Goal: Navigation & Orientation: Find specific page/section

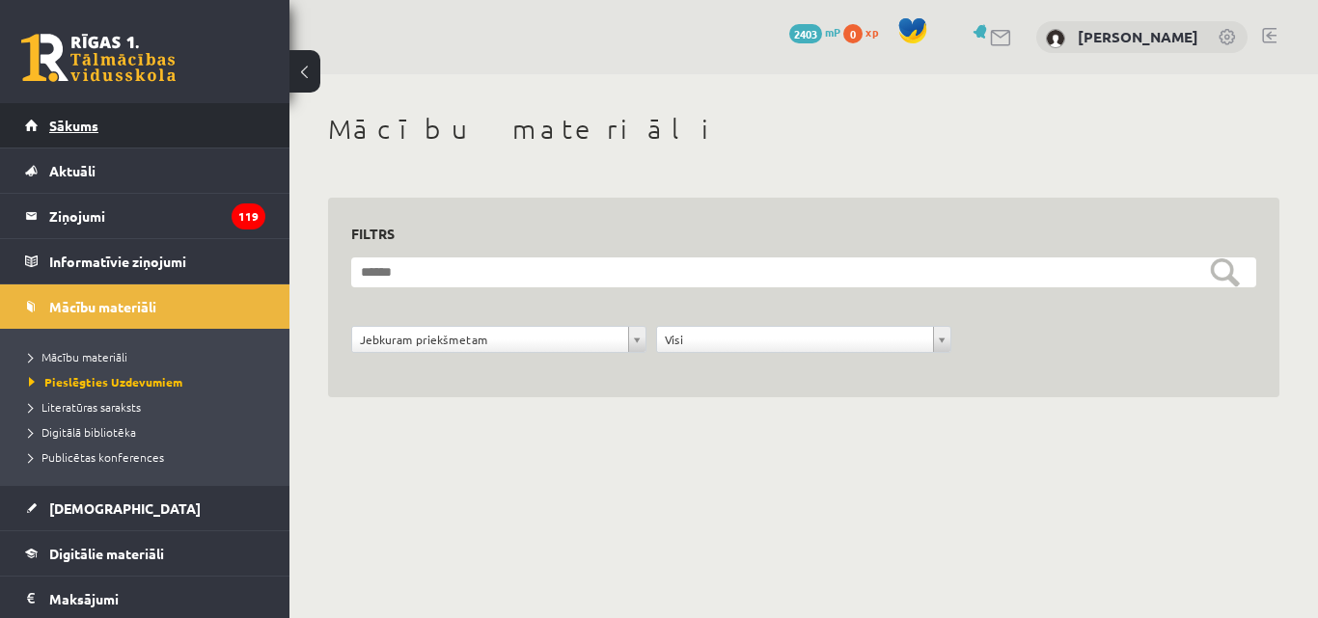
click at [58, 126] on span "Sākums" at bounding box center [73, 125] width 49 height 17
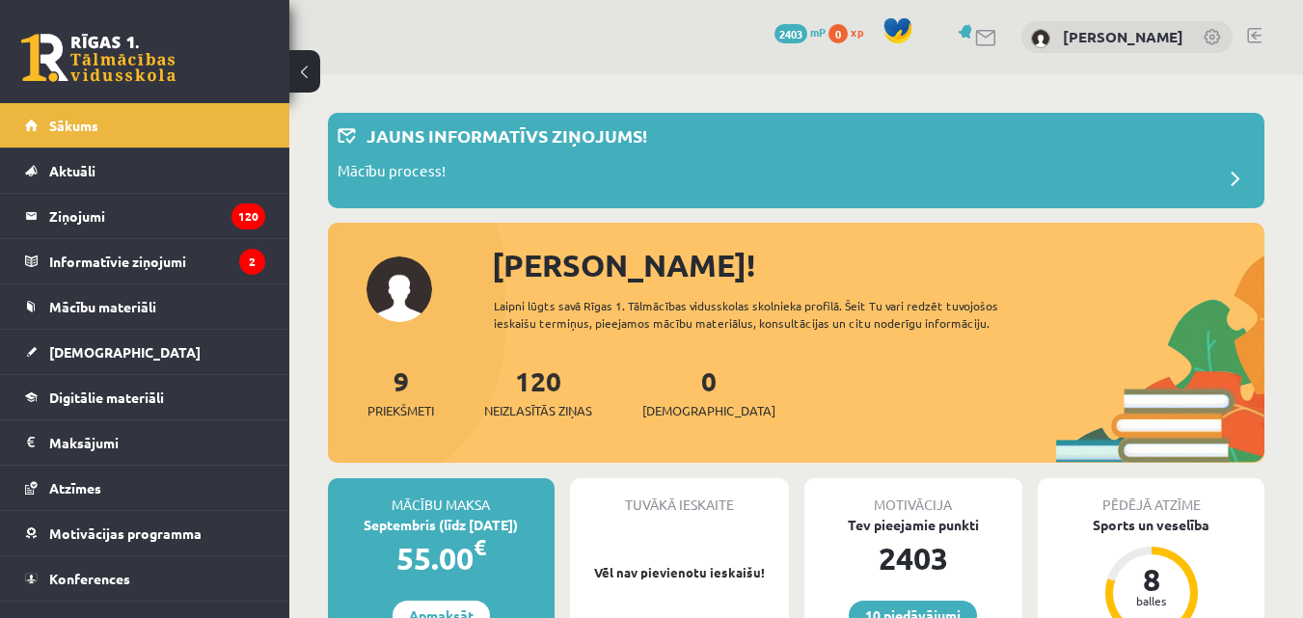
click at [1254, 36] on link at bounding box center [1254, 35] width 14 height 15
